Goal: Communication & Community: Answer question/provide support

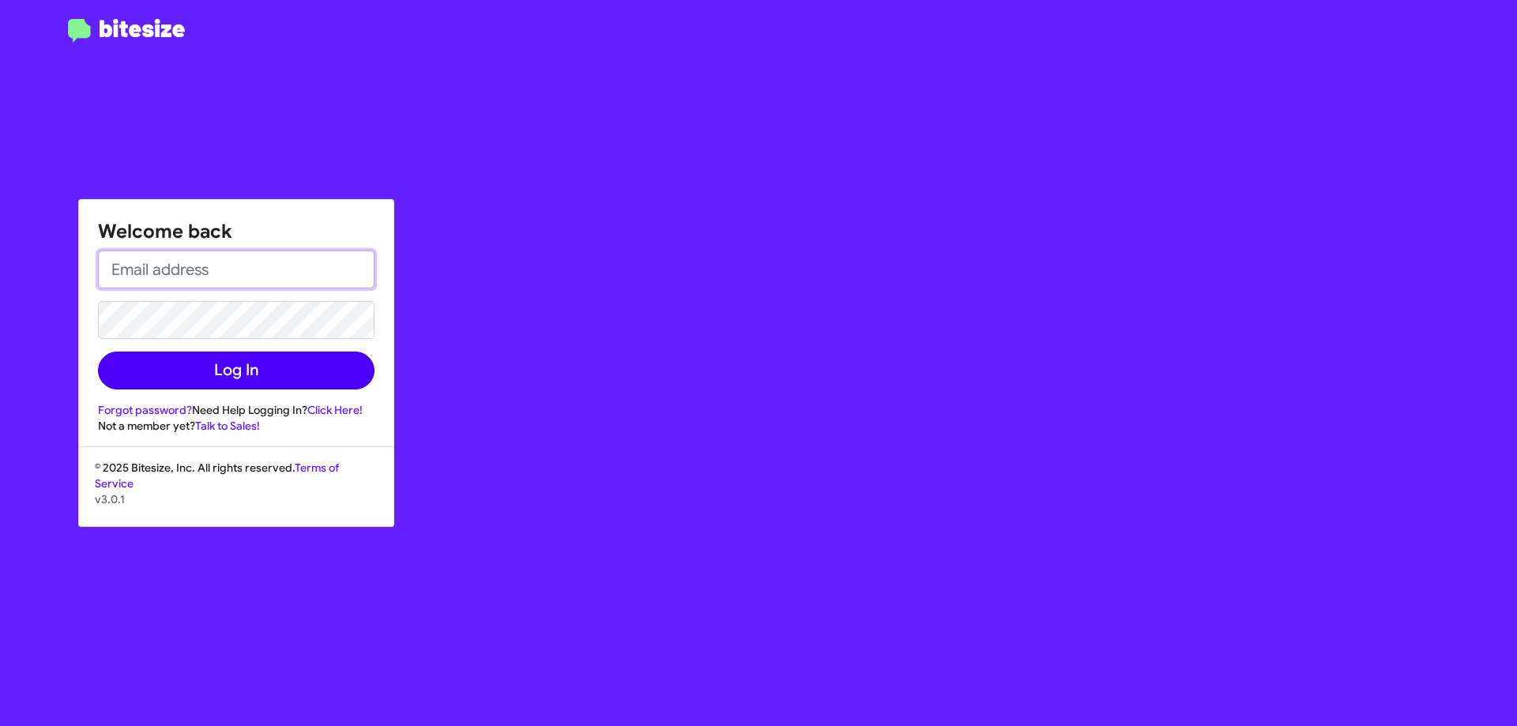
type input "[EMAIL_ADDRESS][DOMAIN_NAME]"
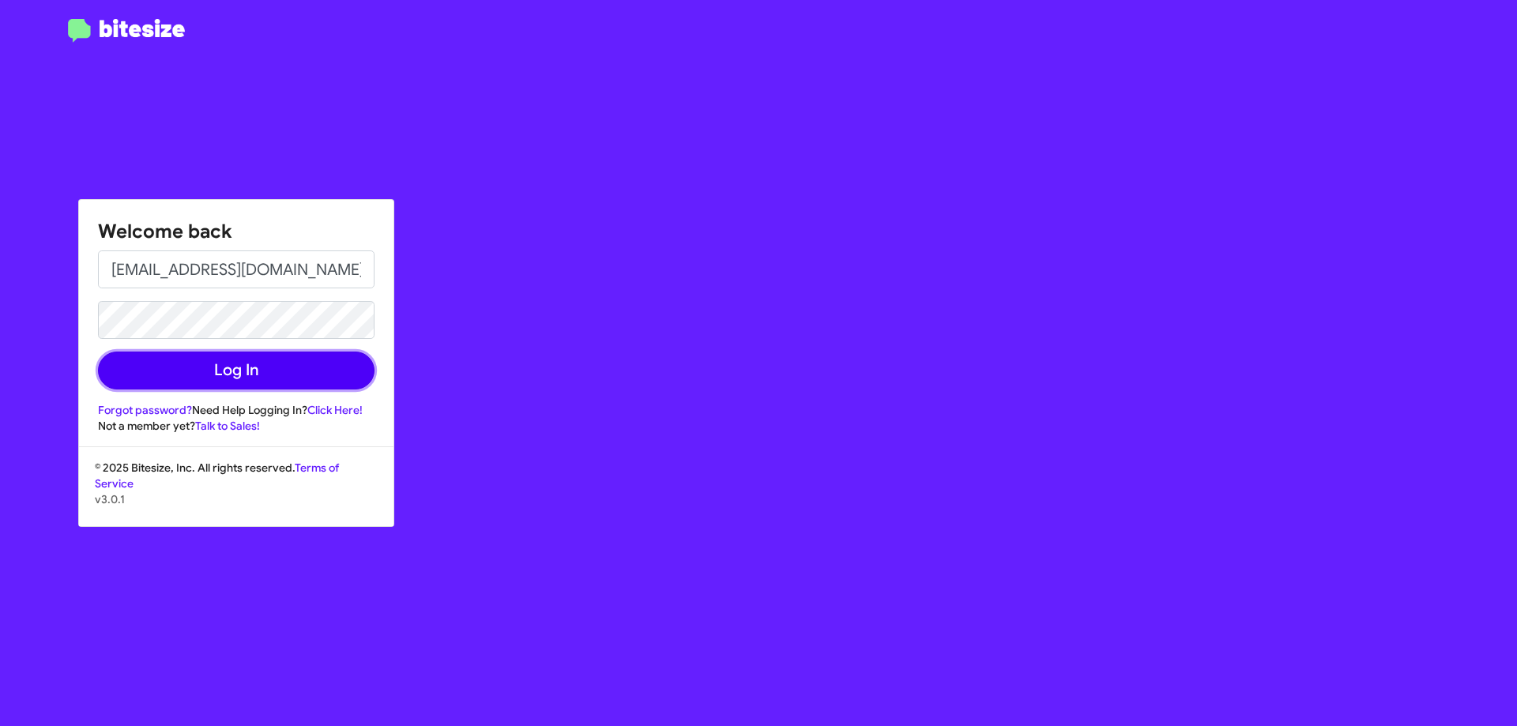
click at [258, 363] on button "Log In" at bounding box center [236, 371] width 277 height 38
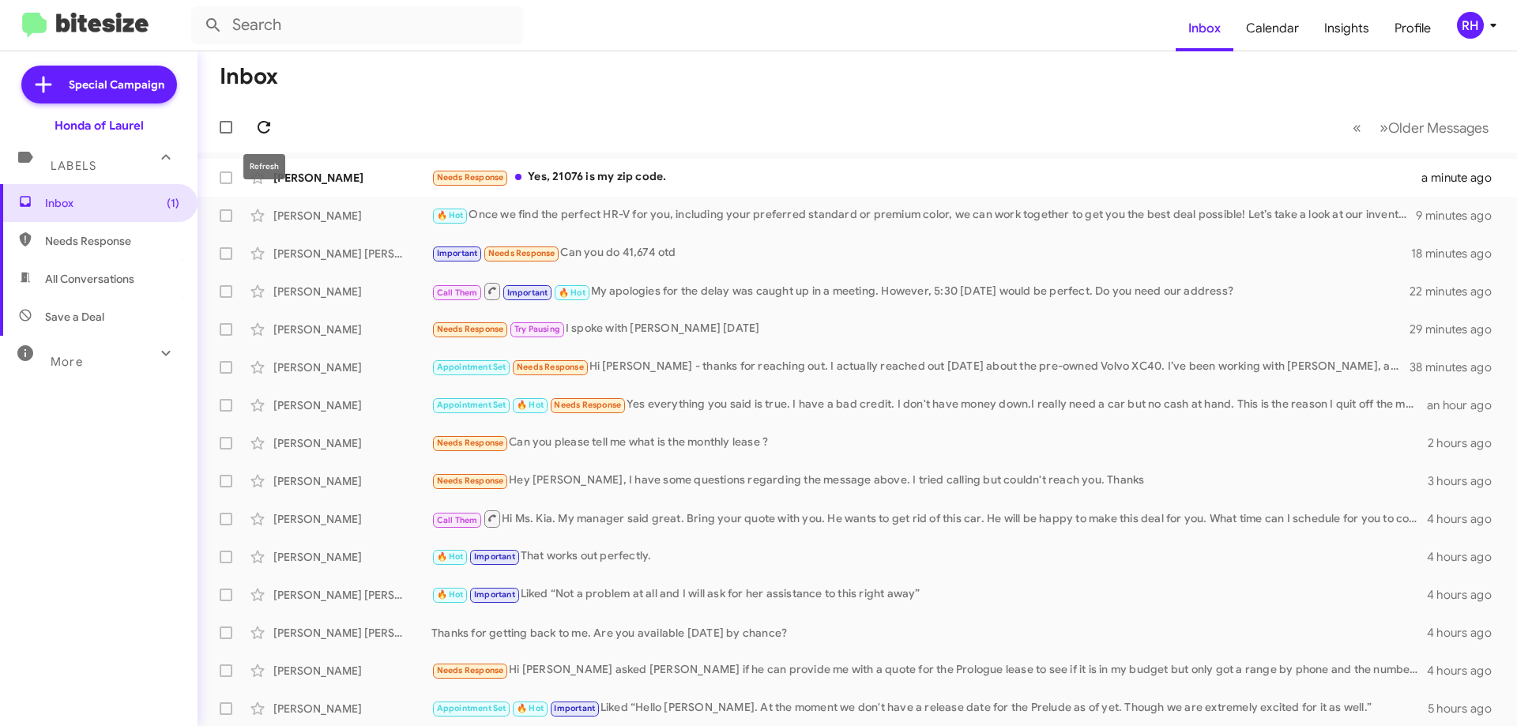
click at [268, 123] on icon at bounding box center [264, 127] width 13 height 13
click at [657, 256] on div "Important Needs Response Can you do 41,674 otd" at bounding box center [936, 253] width 1010 height 18
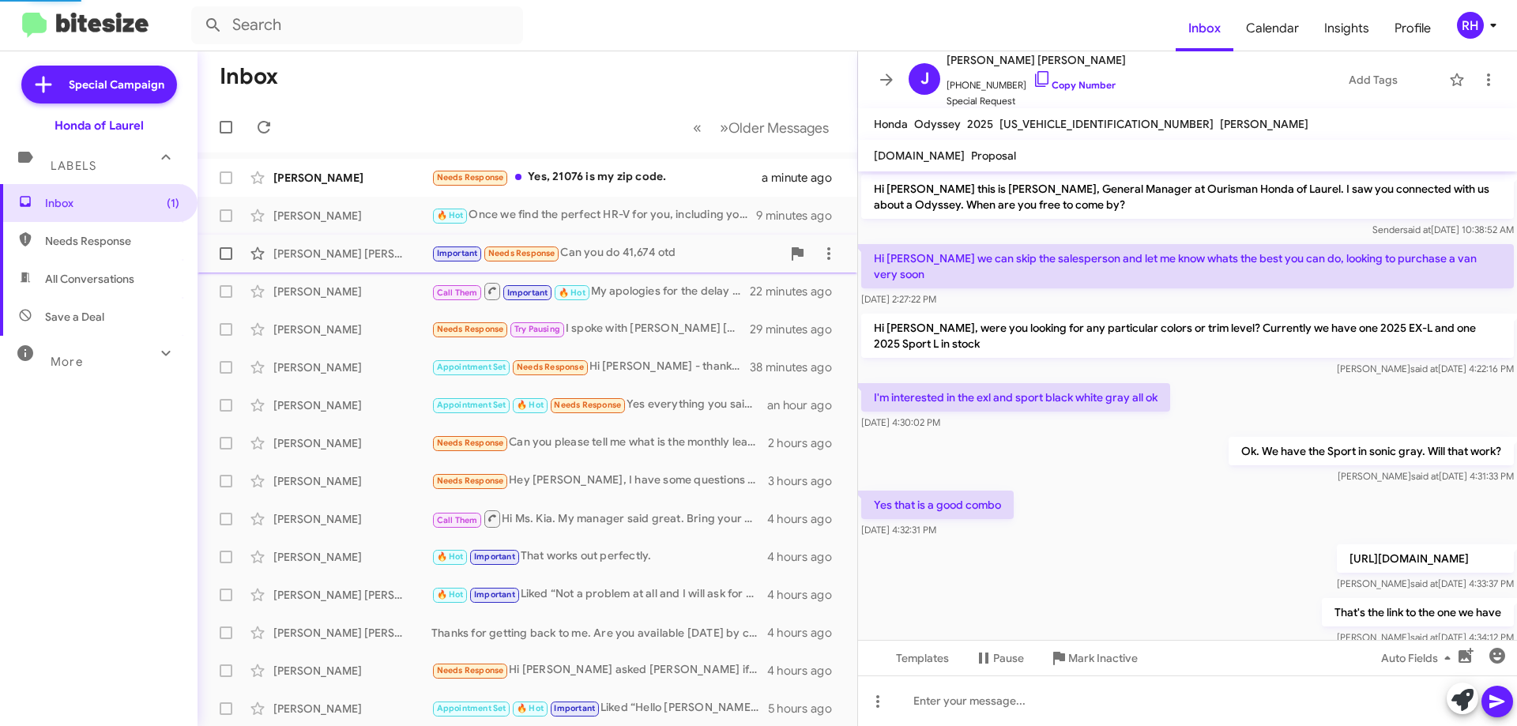
scroll to position [555, 0]
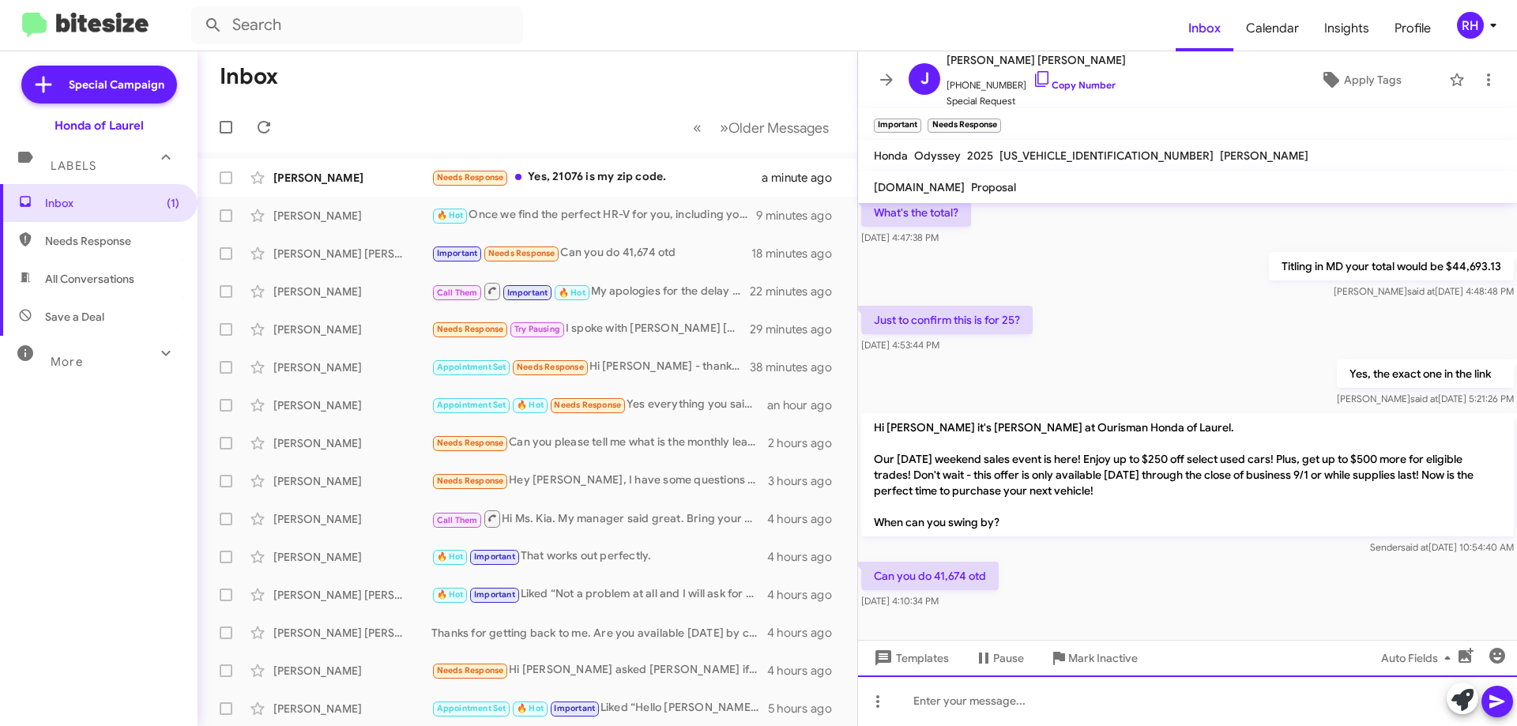
click at [976, 715] on div at bounding box center [1187, 700] width 659 height 51
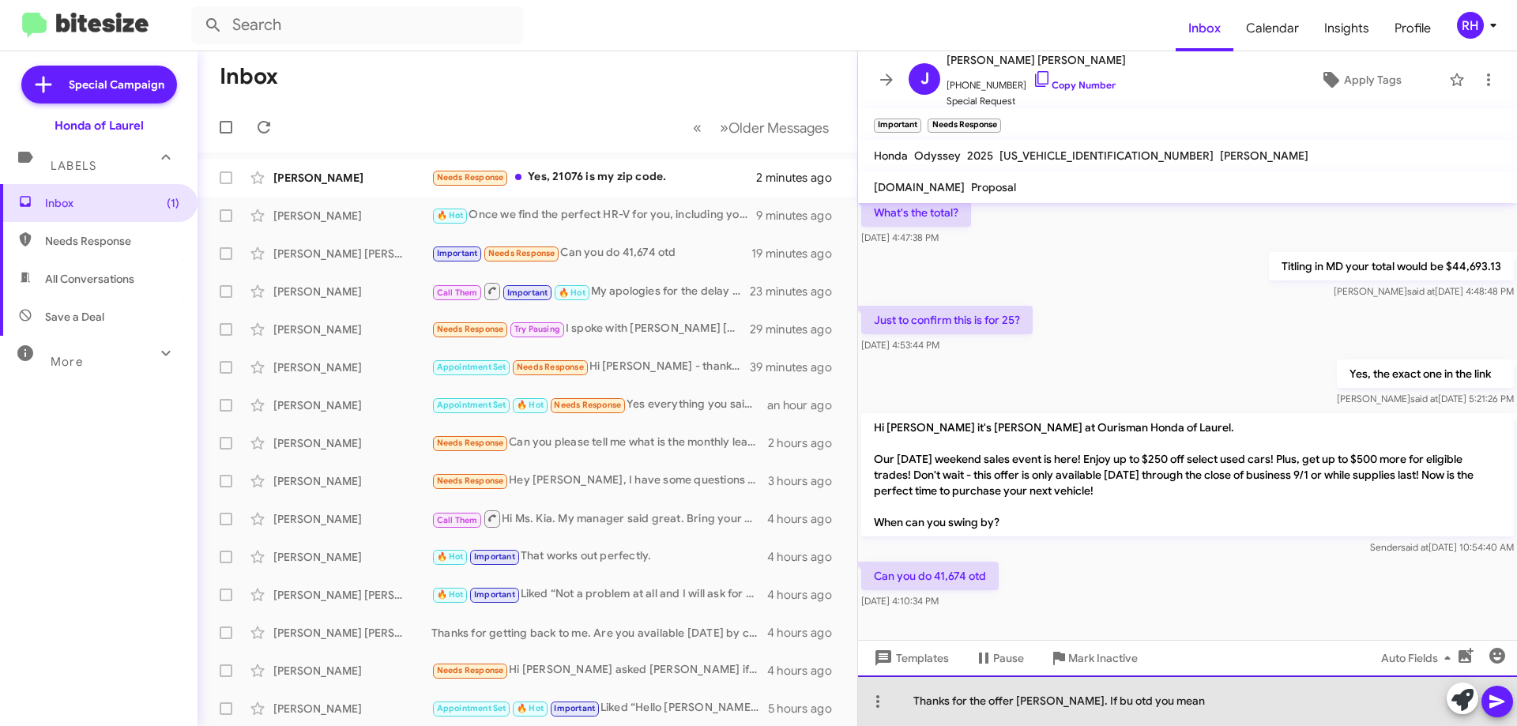
click at [1070, 699] on div "Thanks for the offer [PERSON_NAME]. If bu otd you mean" at bounding box center [1187, 700] width 659 height 51
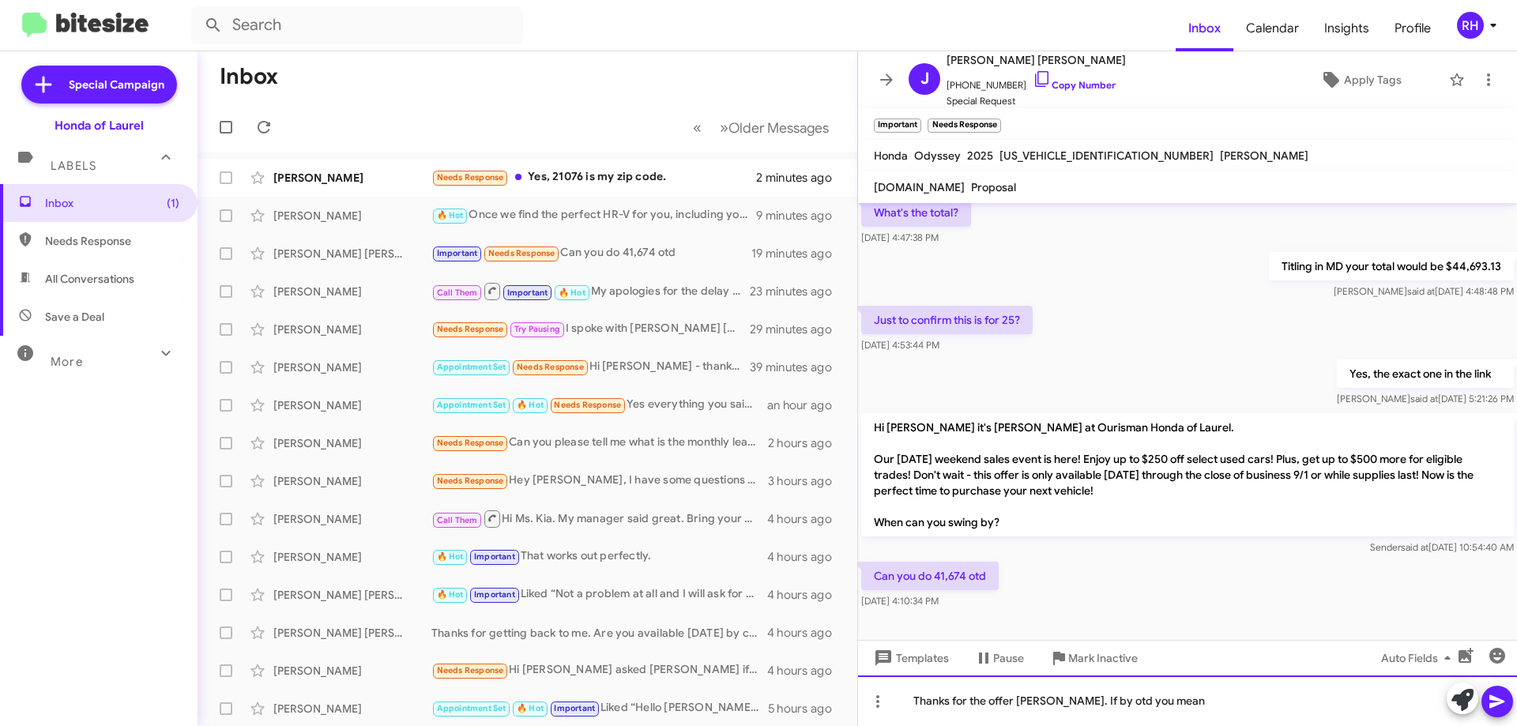
click at [1166, 704] on div "Thanks for the offer [PERSON_NAME]. If by otd you mean" at bounding box center [1187, 700] width 659 height 51
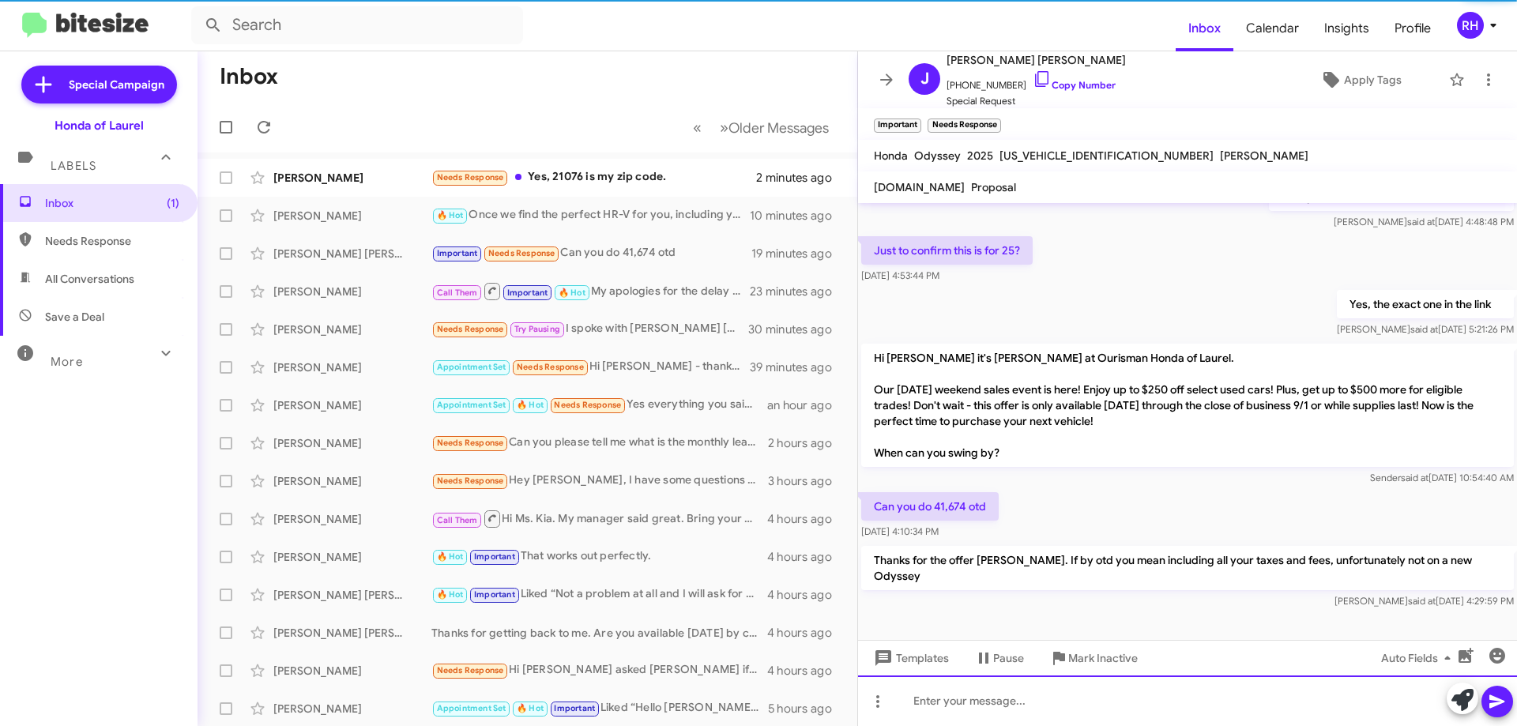
scroll to position [644, 0]
